Goal: Task Accomplishment & Management: Manage account settings

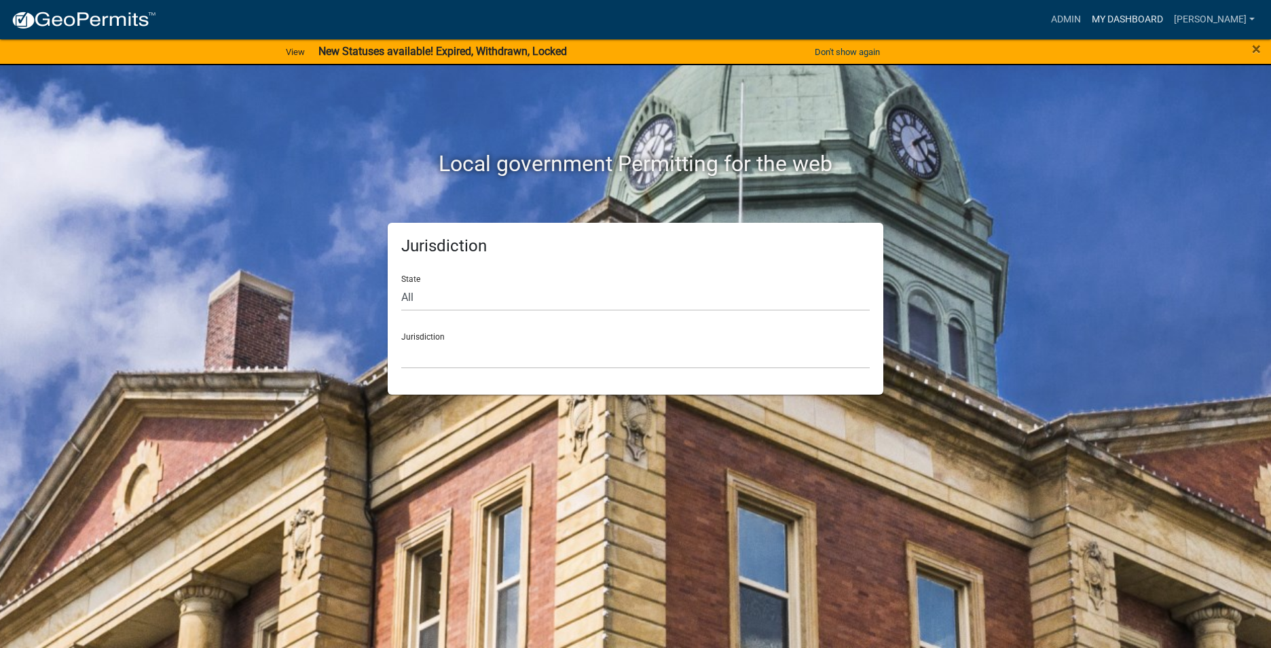
click at [1130, 16] on link "My Dashboard" at bounding box center [1127, 20] width 82 height 26
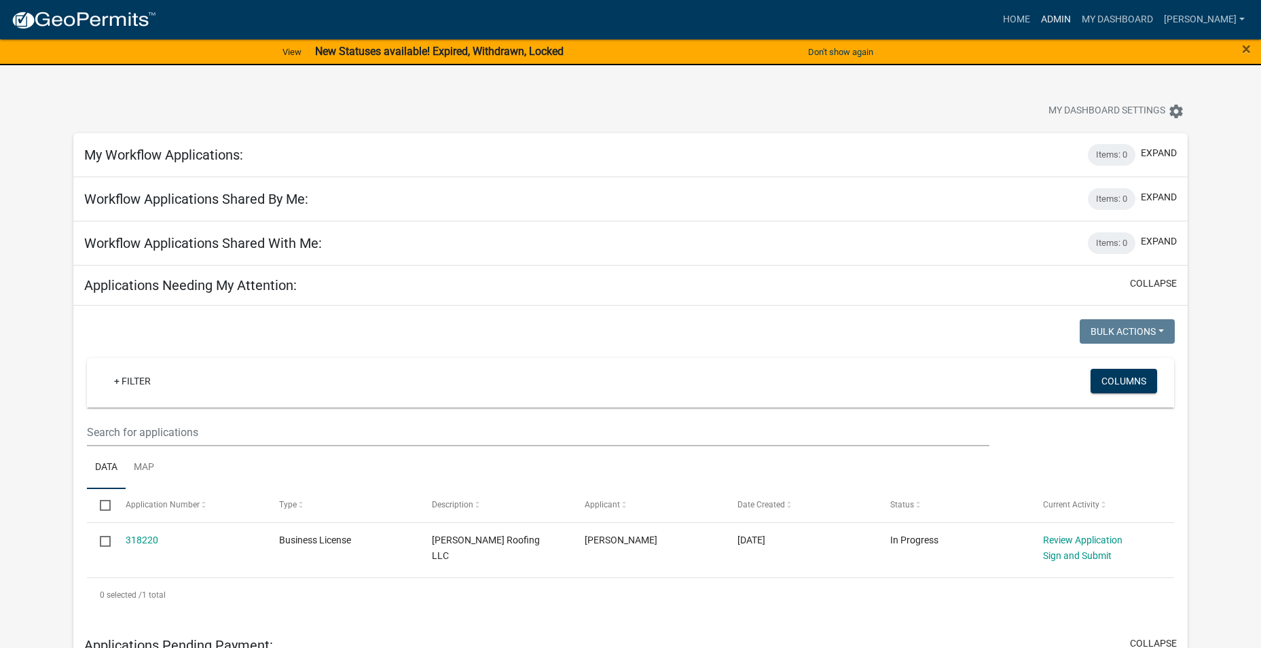
click at [1061, 21] on link "Admin" at bounding box center [1055, 20] width 41 height 26
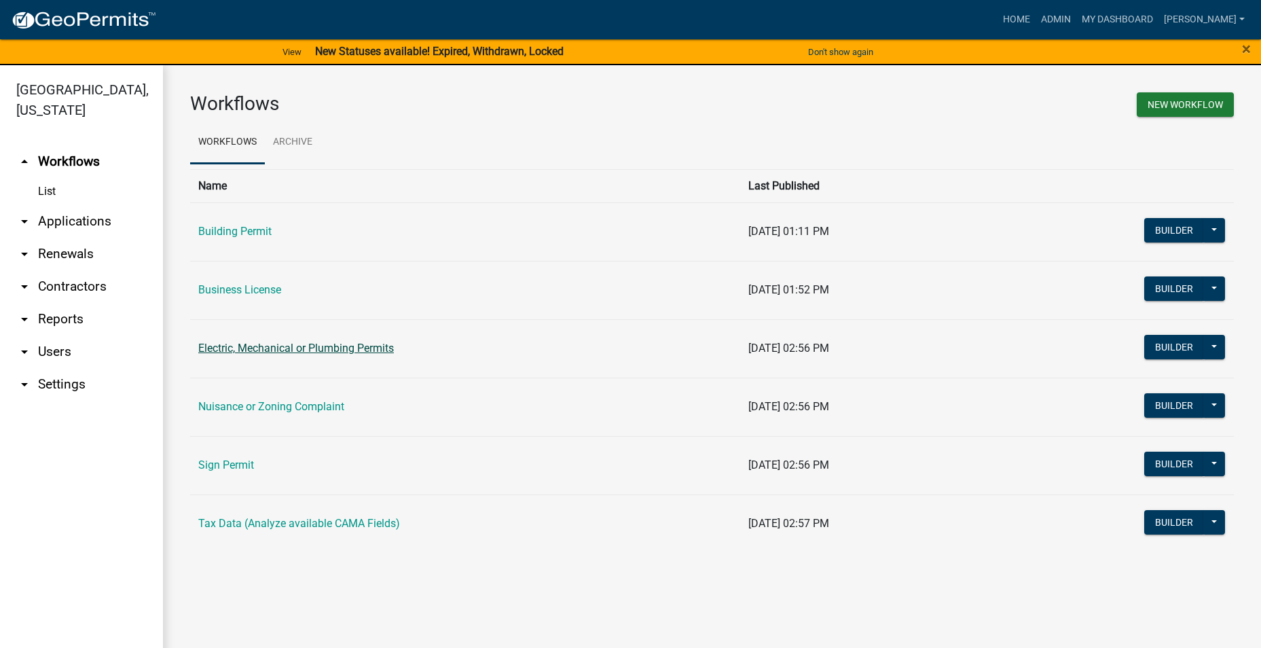
click at [273, 343] on link "Electric, Mechanical or Plumbing Permits" at bounding box center [296, 347] width 196 height 13
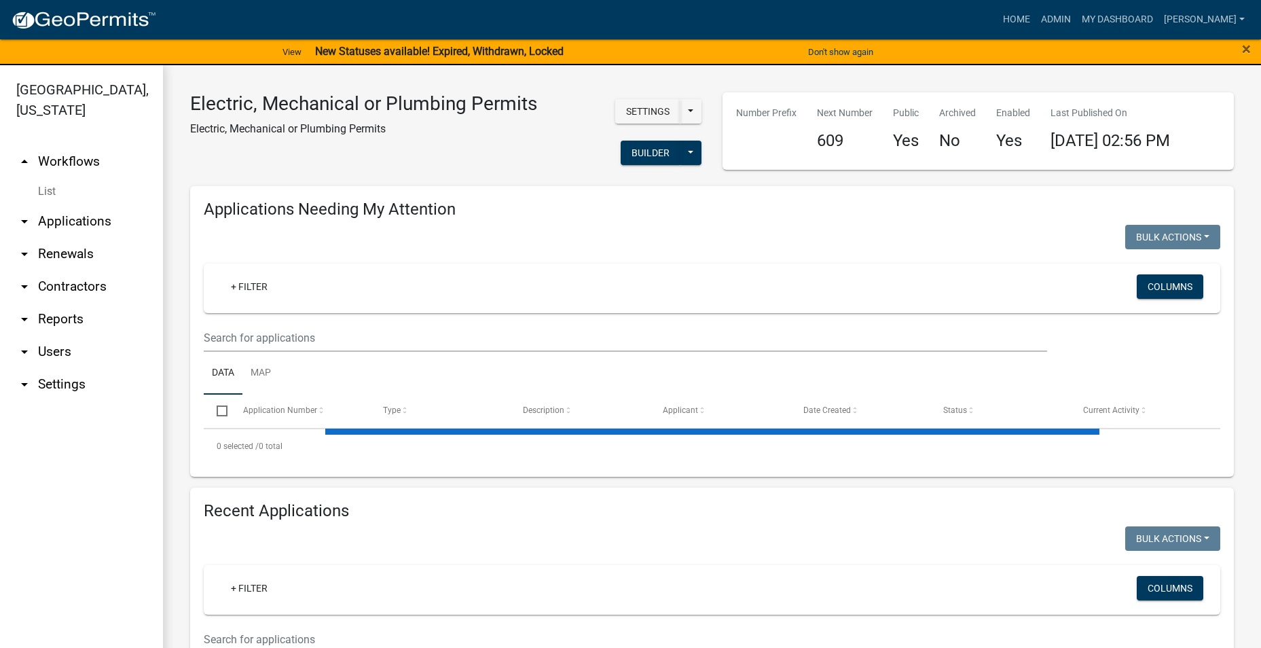
select select "3: 100"
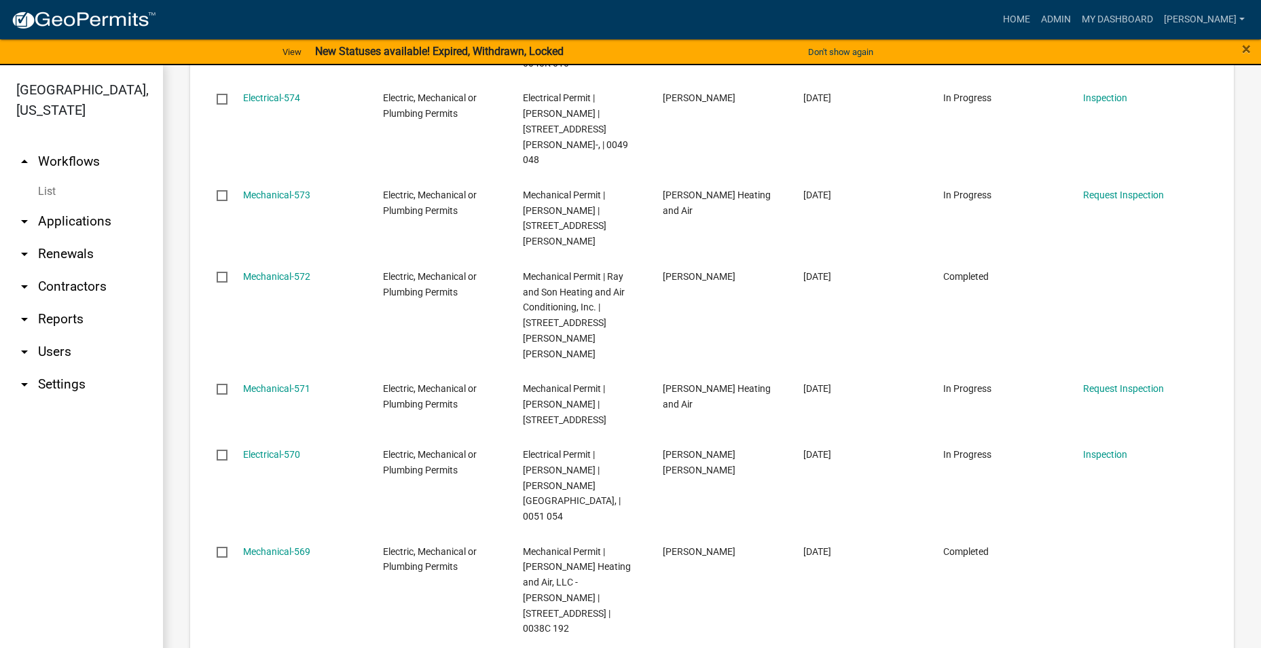
scroll to position [4038, 0]
